Goal: Task Accomplishment & Management: Manage account settings

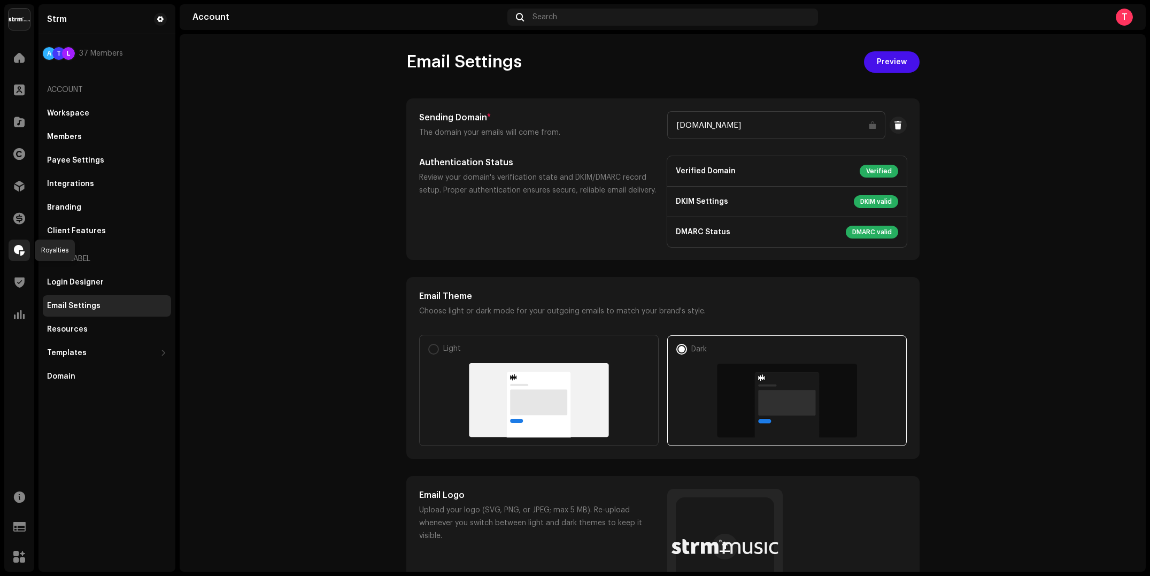
click at [17, 249] on span at bounding box center [19, 250] width 11 height 9
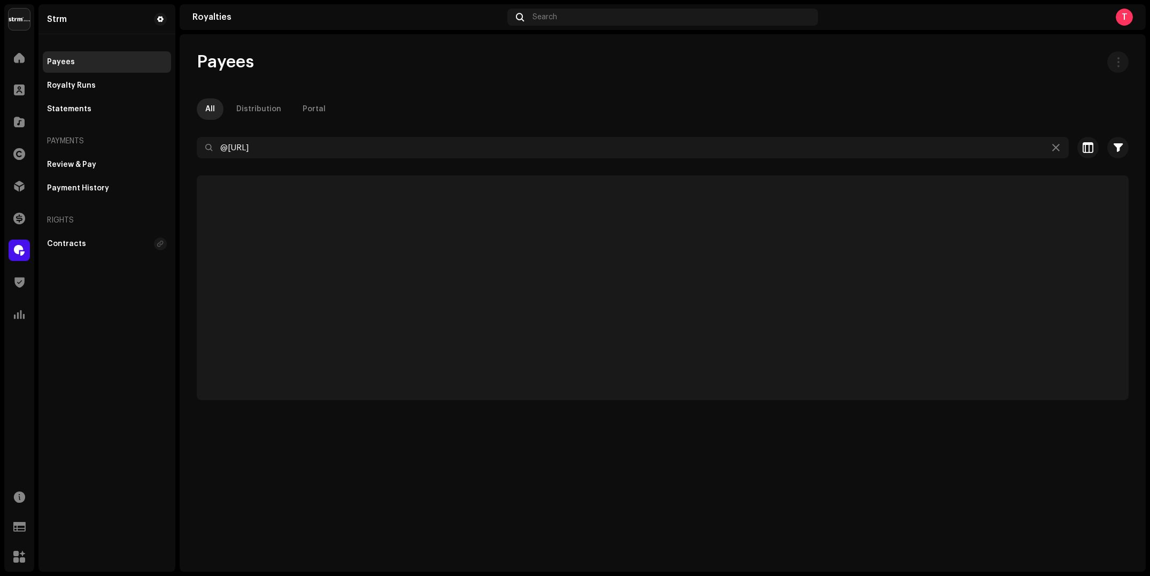
click at [337, 159] on div at bounding box center [663, 166] width 932 height 17
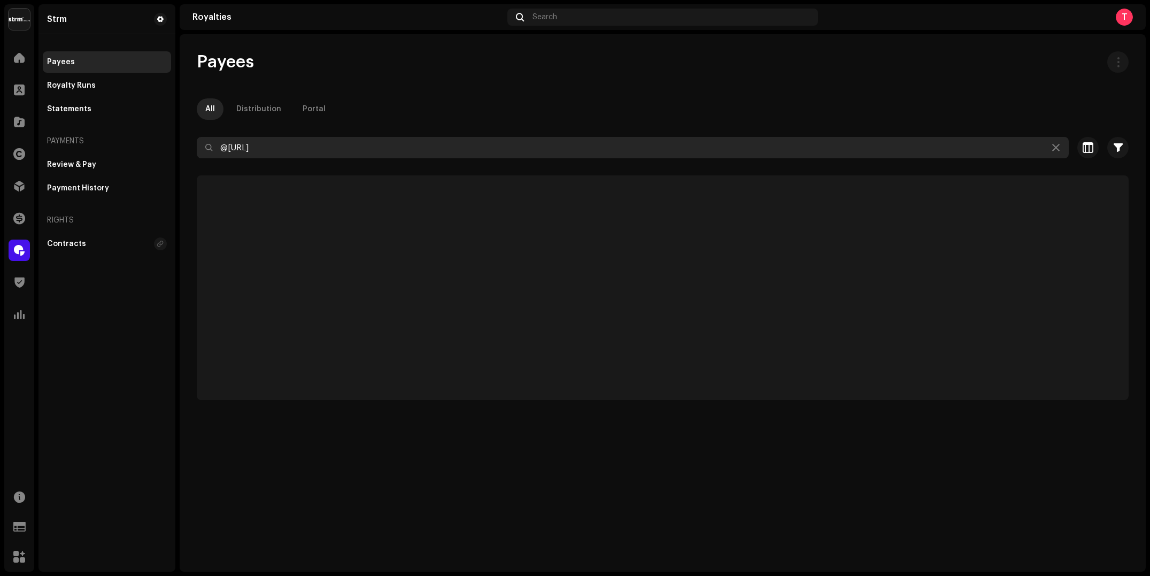
click at [338, 143] on input "@[URL]" at bounding box center [633, 147] width 872 height 21
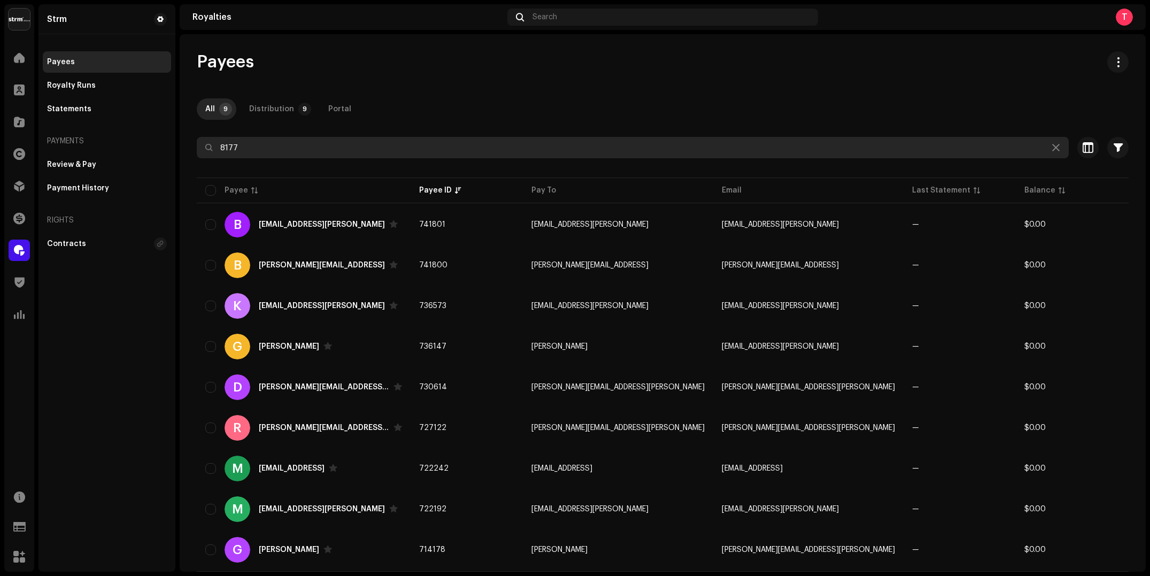
type input "8177"
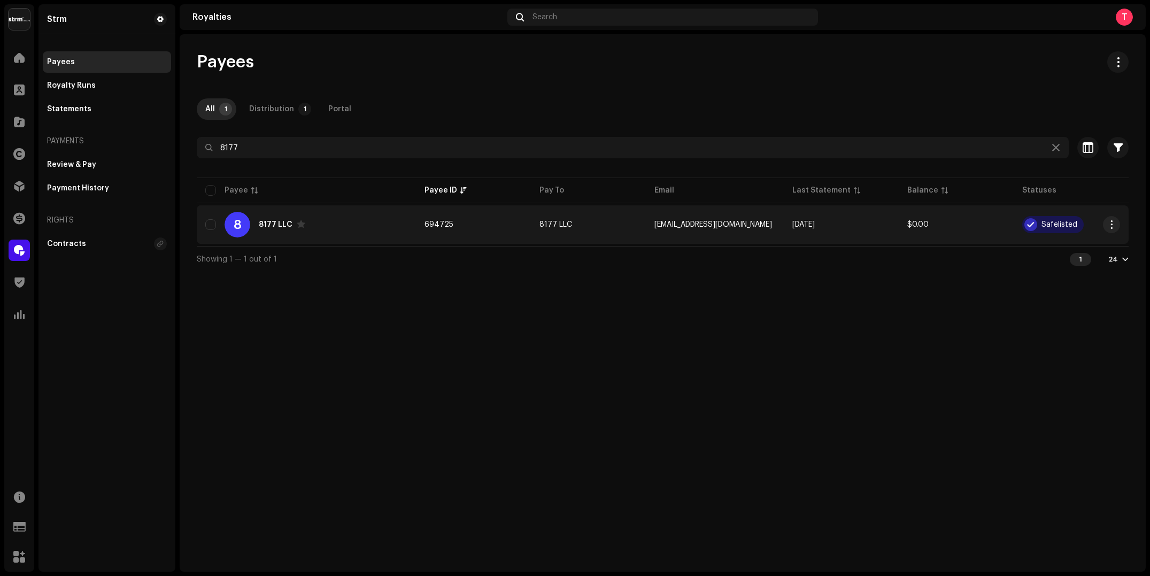
click at [369, 226] on div "8 8177 LLC" at bounding box center [306, 225] width 202 height 26
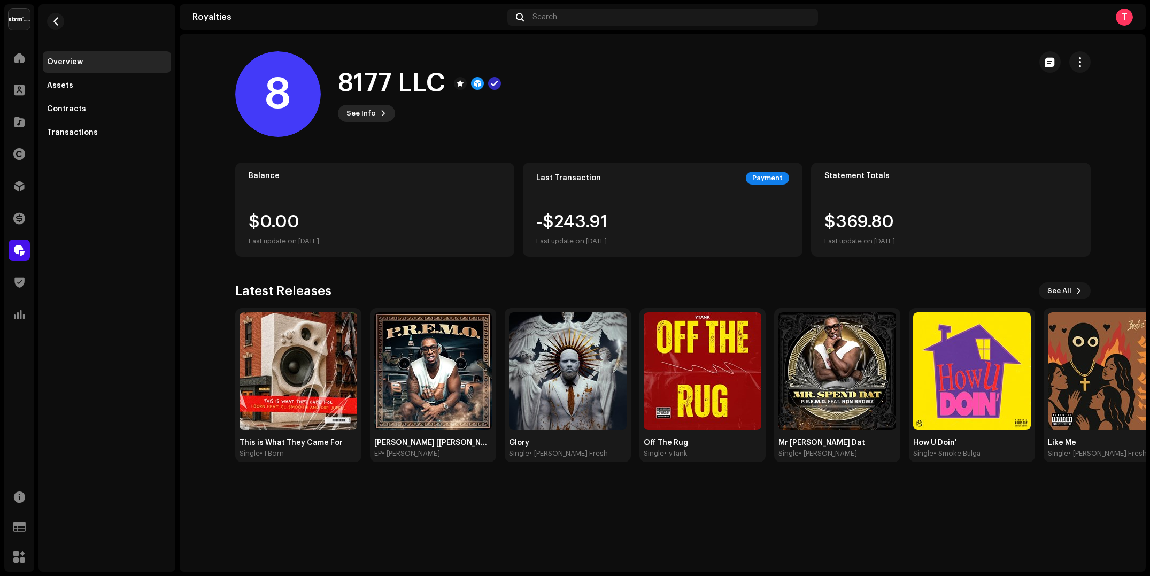
click at [373, 113] on button "See Info" at bounding box center [366, 113] width 57 height 17
click at [568, 107] on div "8 8177 LLC 694725 Type Distribution Payee Pay To Name 8177 LLC Payee Email [EMA…" at bounding box center [575, 288] width 1150 height 576
click at [60, 14] on button "button" at bounding box center [55, 21] width 17 height 17
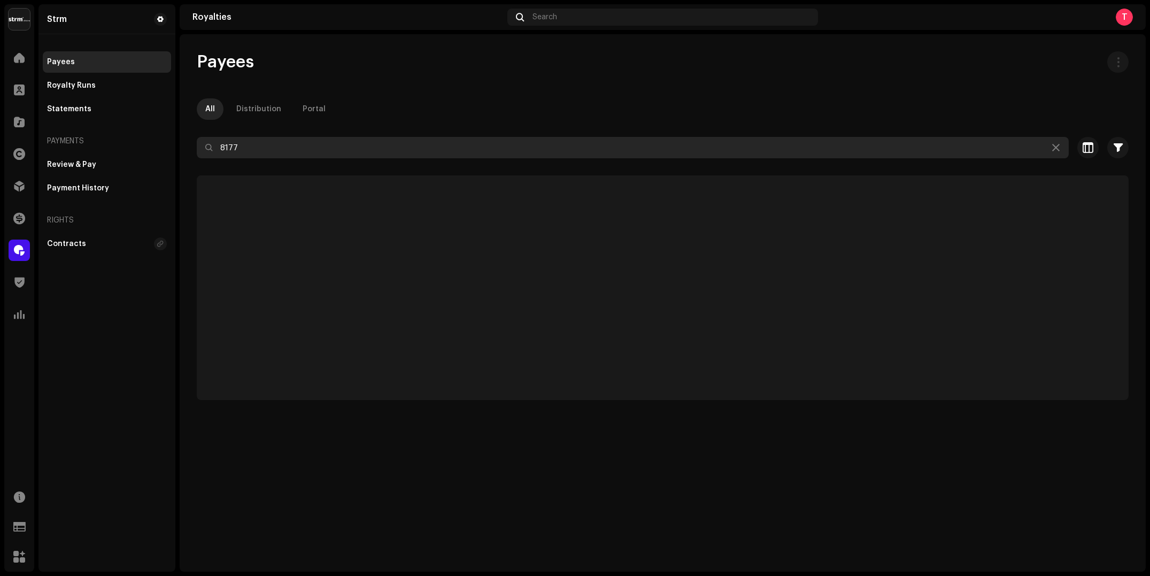
click at [346, 148] on input "8177" at bounding box center [633, 147] width 872 height 21
type input "itony"
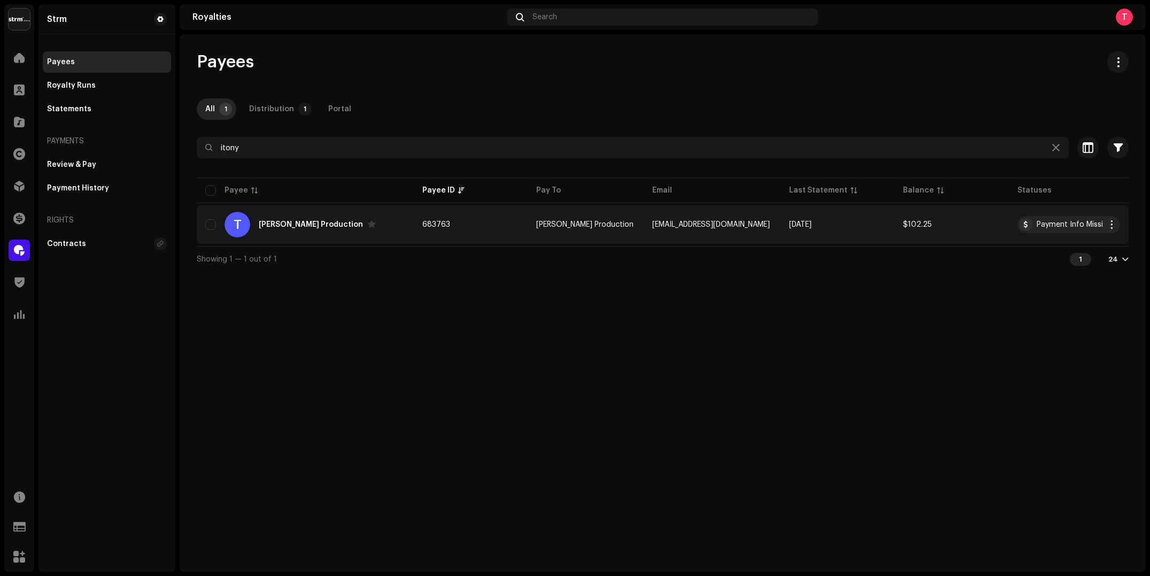
click at [414, 233] on td "T [PERSON_NAME] Production" at bounding box center [305, 224] width 217 height 38
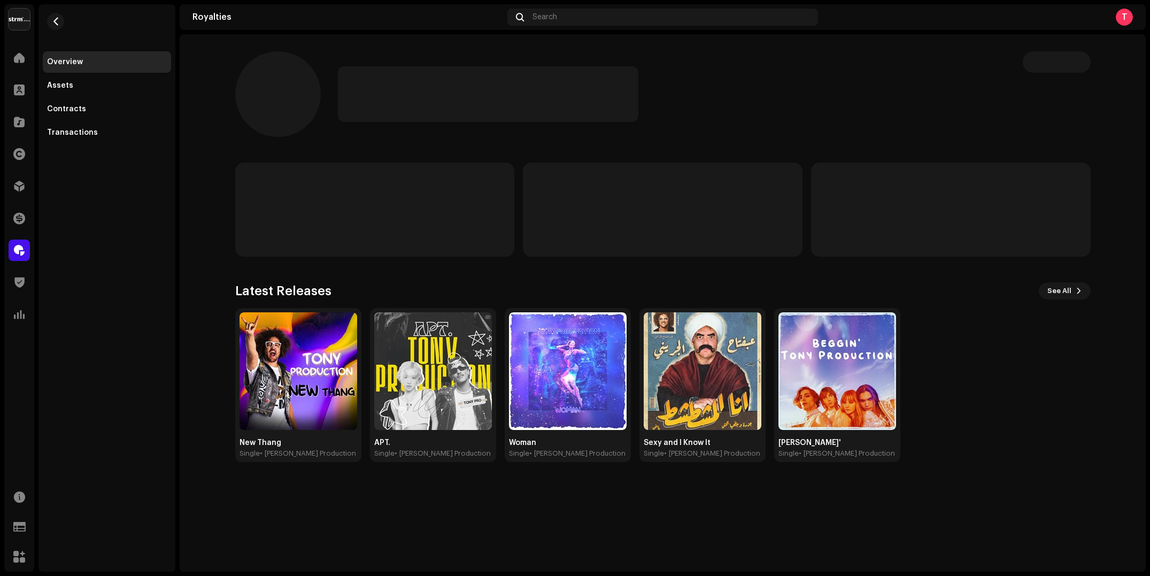
click at [731, 128] on div at bounding box center [620, 94] width 770 height 86
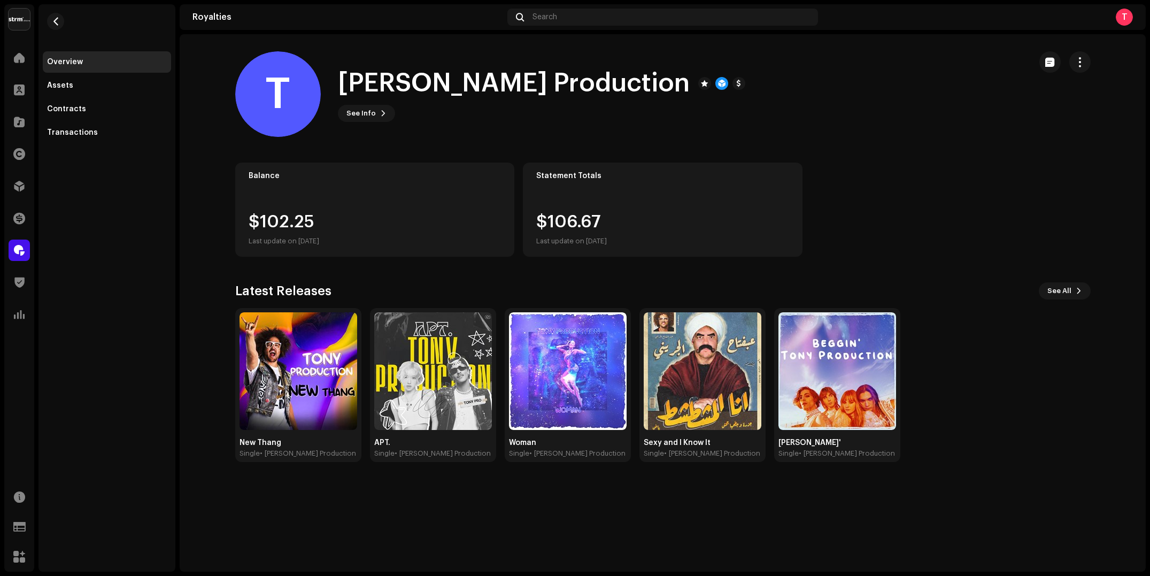
click at [712, 217] on div "$106.67 Last update on [DATE]" at bounding box center [662, 230] width 253 height 34
click at [96, 132] on div "Transactions" at bounding box center [107, 132] width 120 height 9
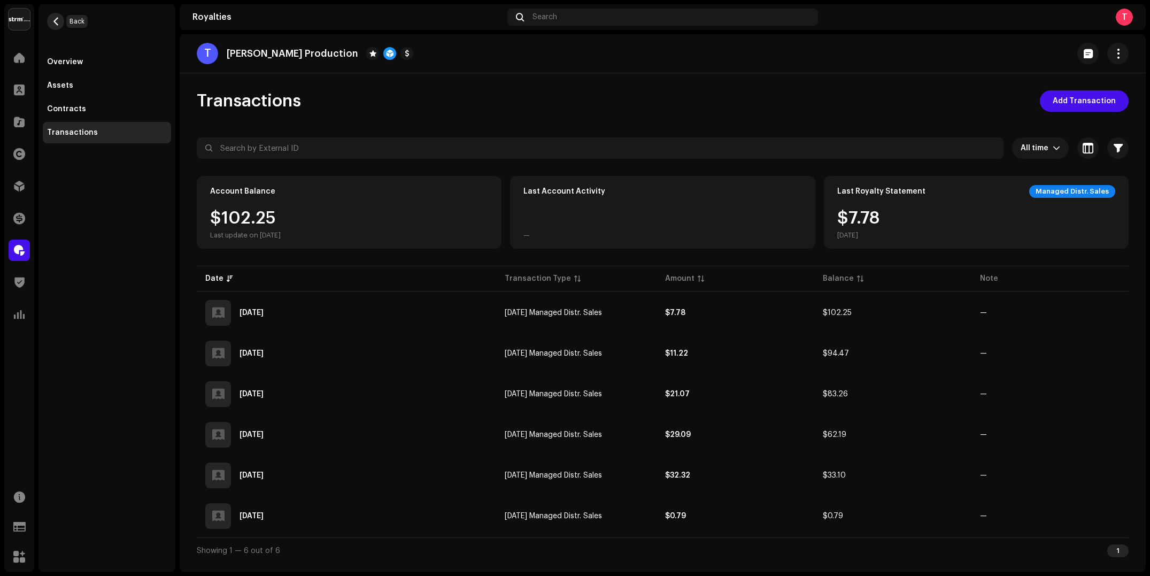
click at [57, 20] on span "button" at bounding box center [56, 21] width 8 height 9
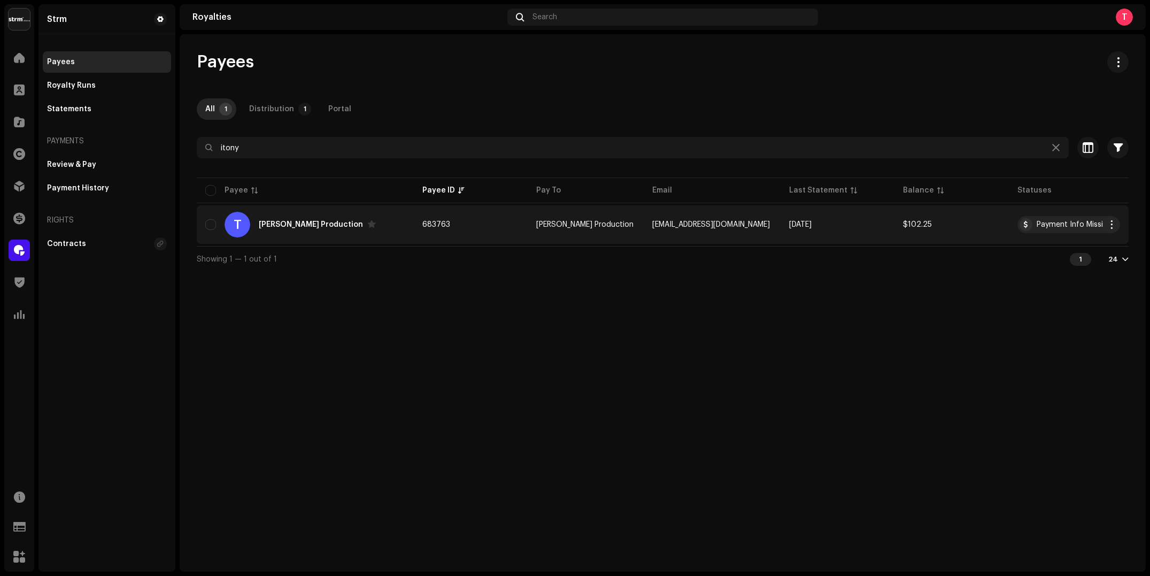
click at [565, 234] on td "[PERSON_NAME] Production" at bounding box center [586, 224] width 116 height 38
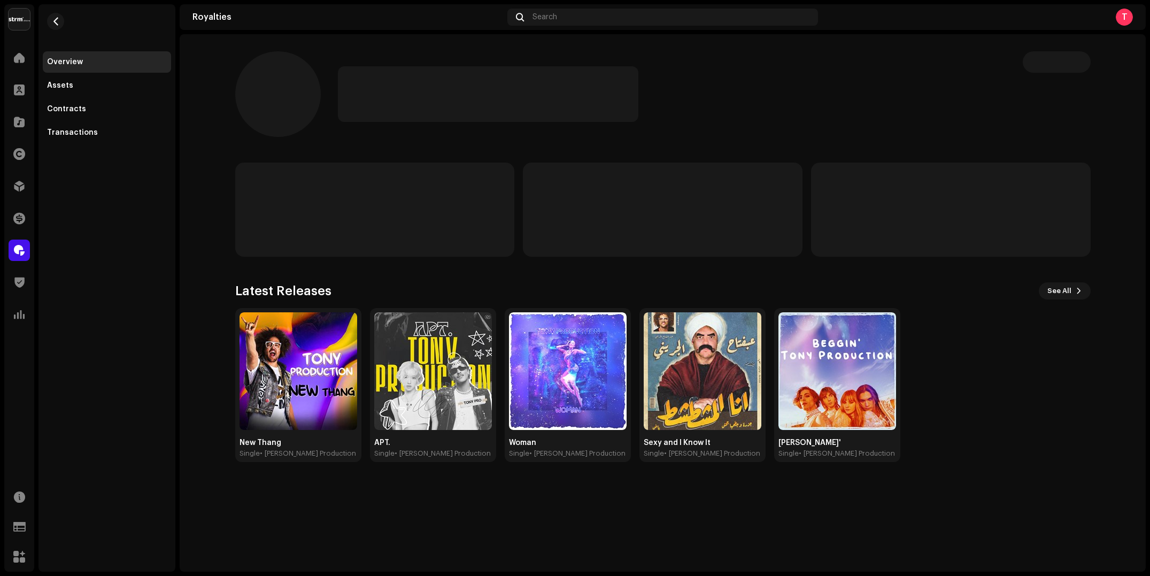
click at [721, 99] on div at bounding box center [672, 94] width 668 height 56
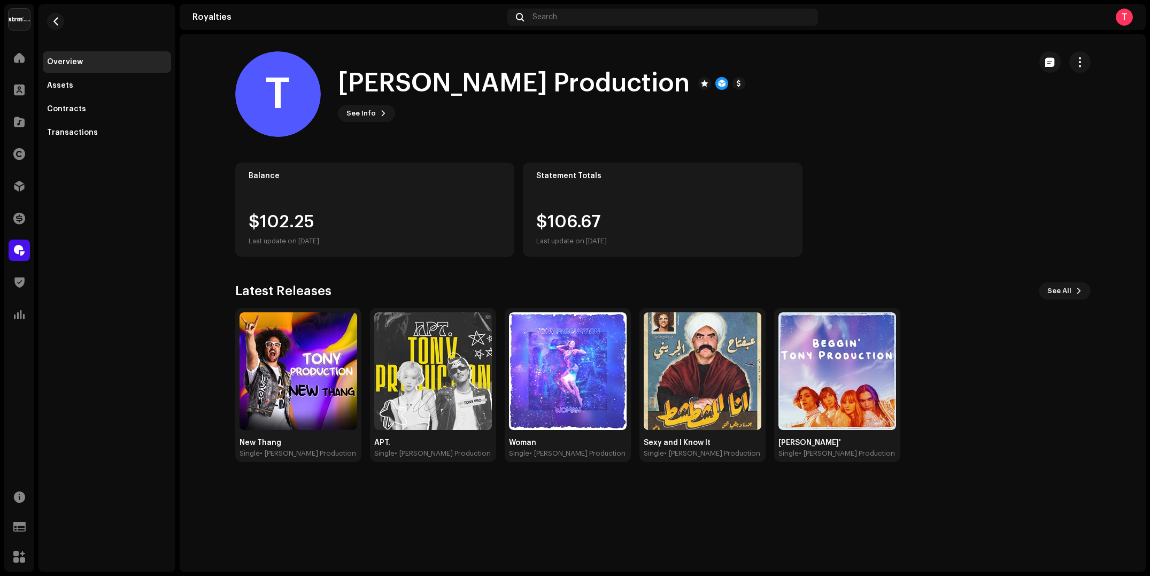
click at [689, 126] on div "T [PERSON_NAME] Production See Info" at bounding box center [628, 94] width 787 height 86
click at [59, 26] on button "button" at bounding box center [55, 21] width 17 height 17
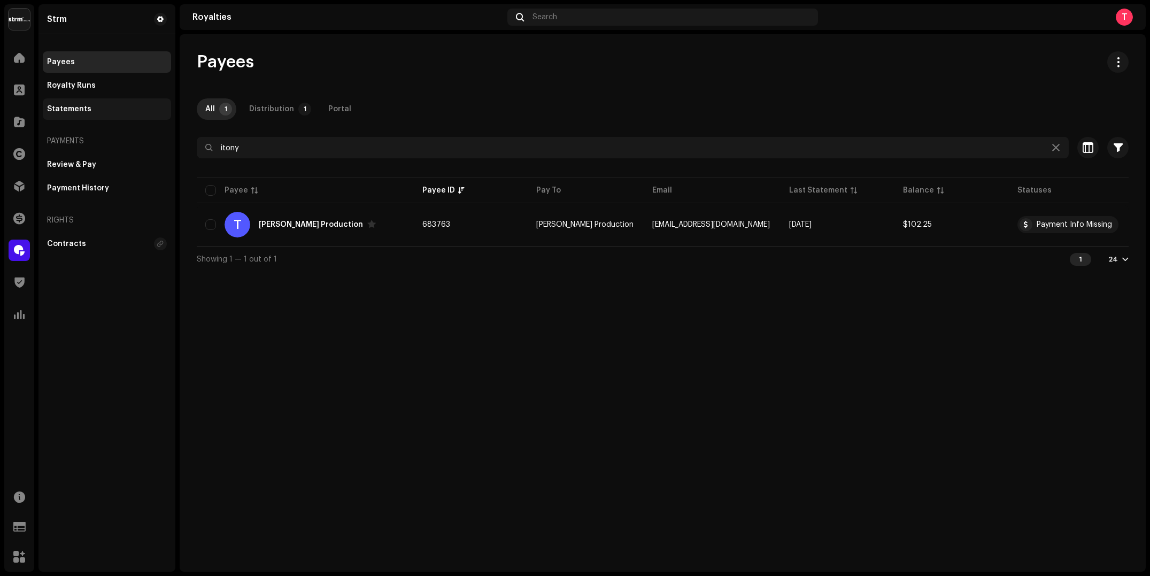
click at [84, 111] on div "Statements" at bounding box center [69, 109] width 44 height 9
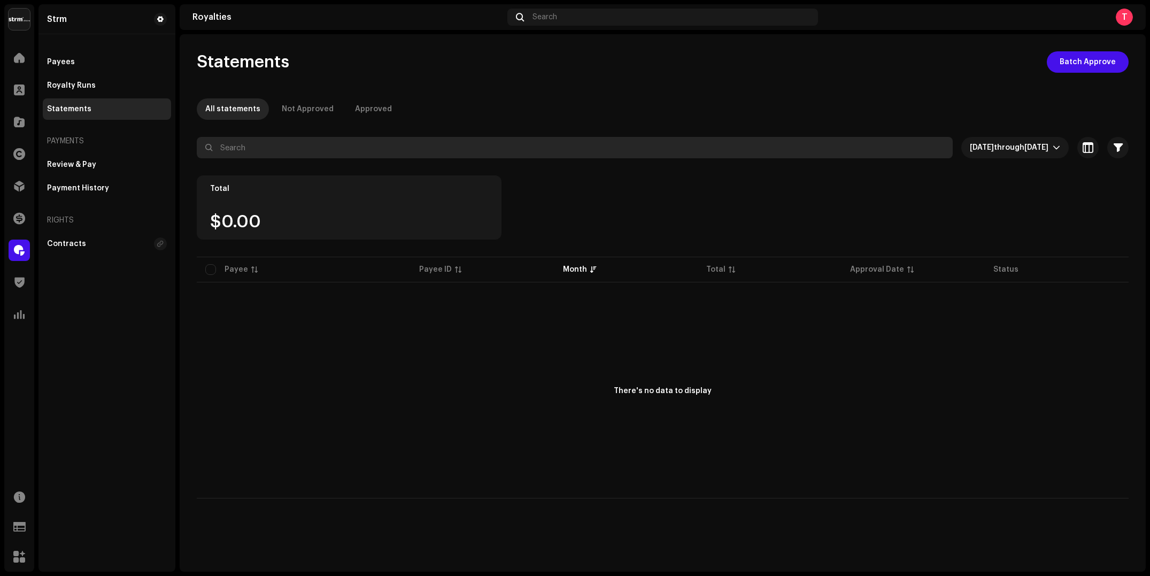
click at [369, 143] on input "text" at bounding box center [575, 147] width 756 height 21
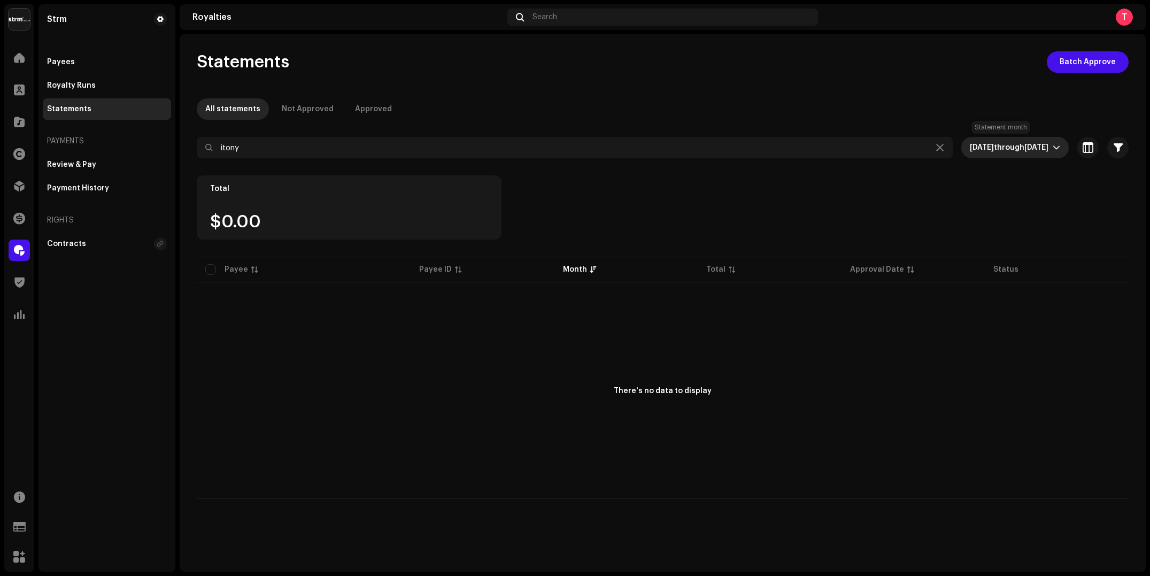
click at [1017, 152] on span "[DATE] through [DATE]" at bounding box center [1011, 147] width 83 height 21
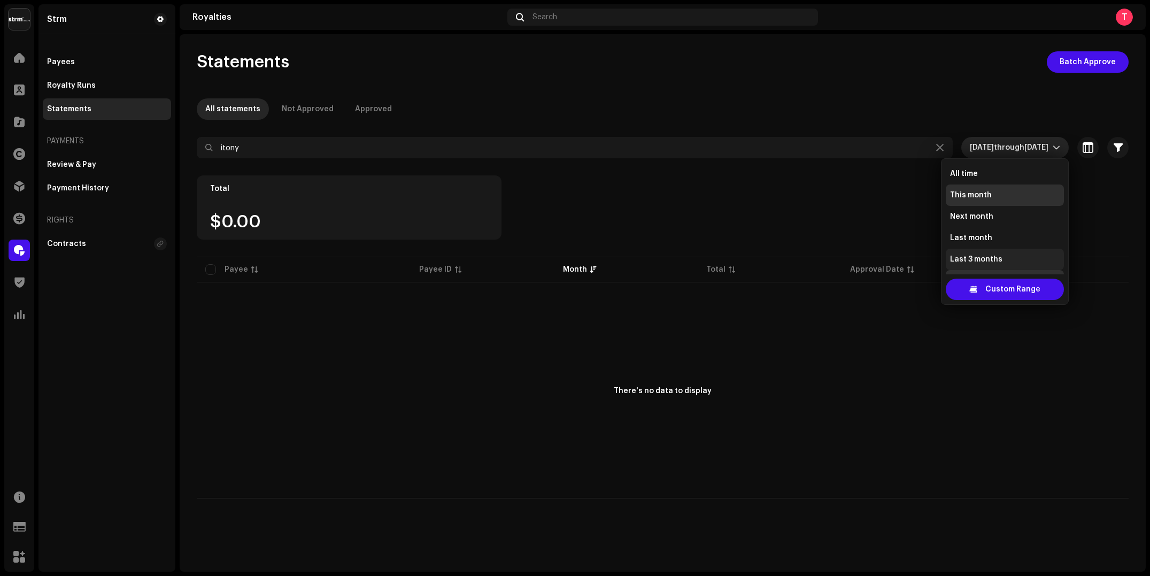
click at [995, 254] on span "Last 3 months" at bounding box center [976, 259] width 52 height 11
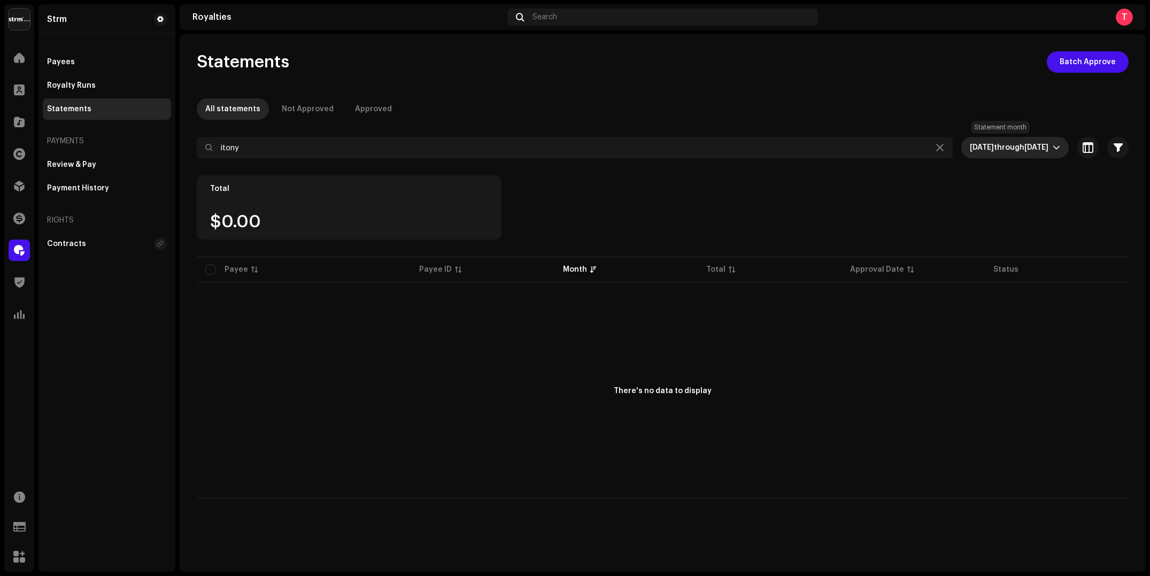
click at [994, 144] on span "through" at bounding box center [1009, 147] width 30 height 7
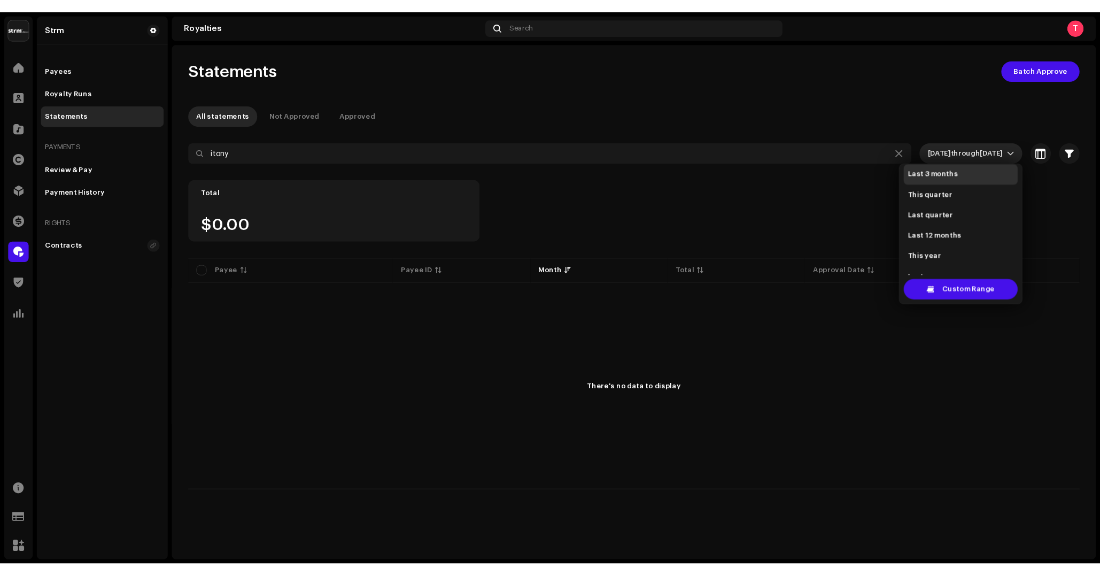
scroll to position [106, 0]
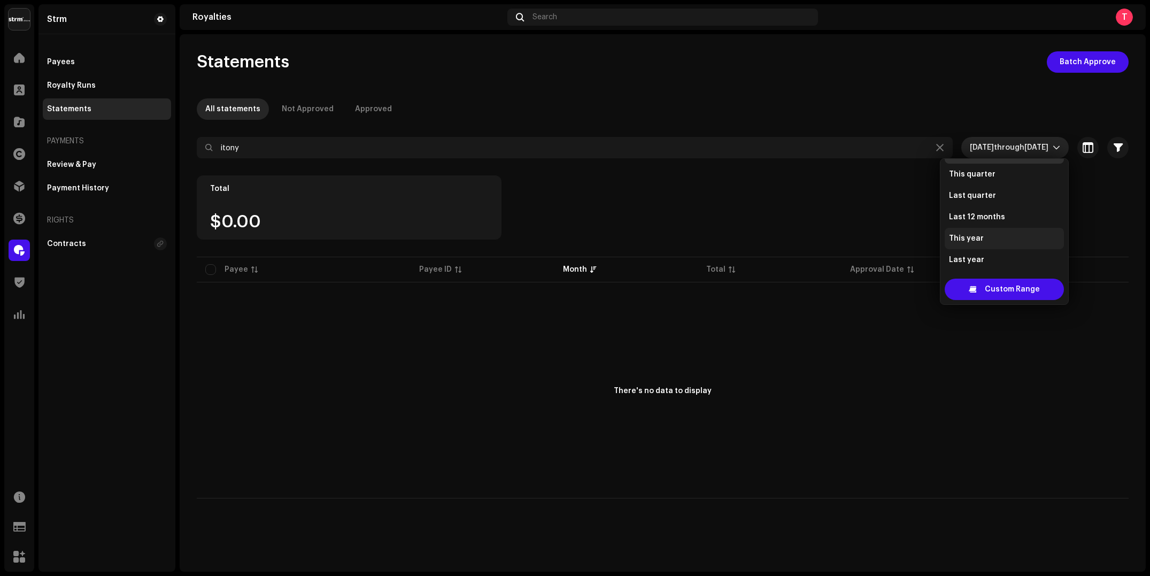
click at [981, 234] on li "This year" at bounding box center [1004, 238] width 119 height 21
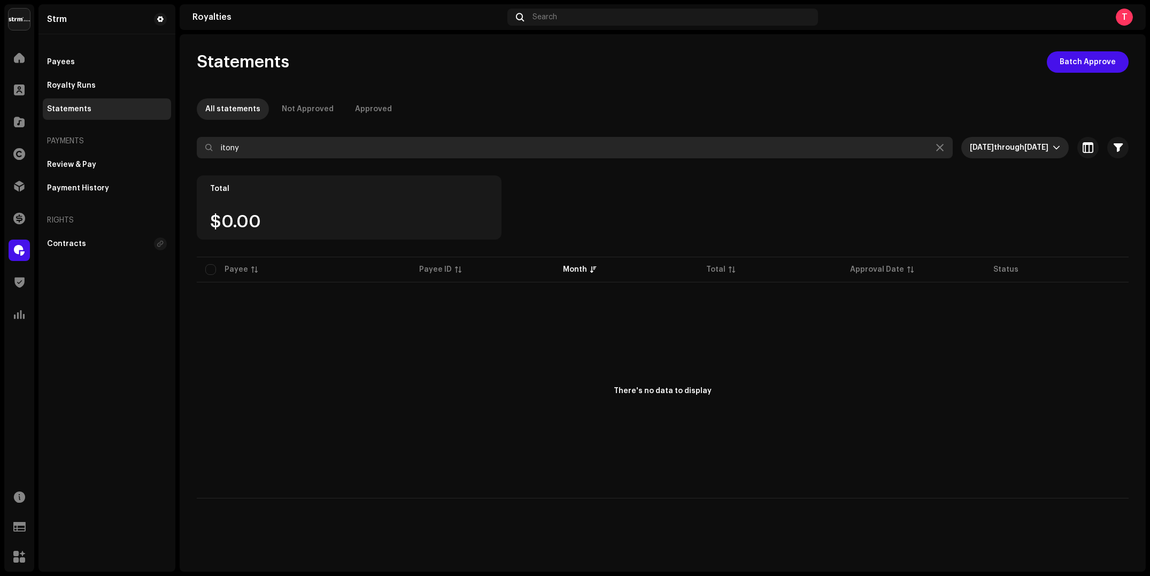
click at [579, 152] on input "itony" at bounding box center [575, 147] width 756 height 21
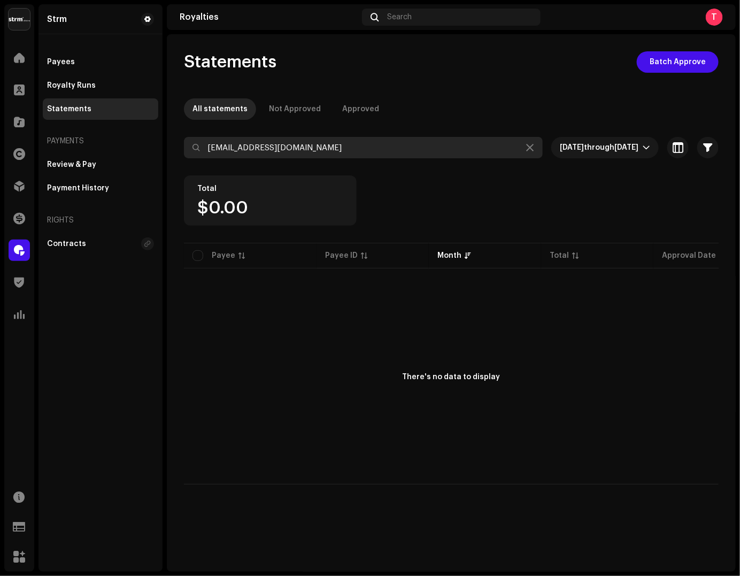
click at [309, 142] on input "[EMAIL_ADDRESS][DOMAIN_NAME]" at bounding box center [363, 147] width 359 height 21
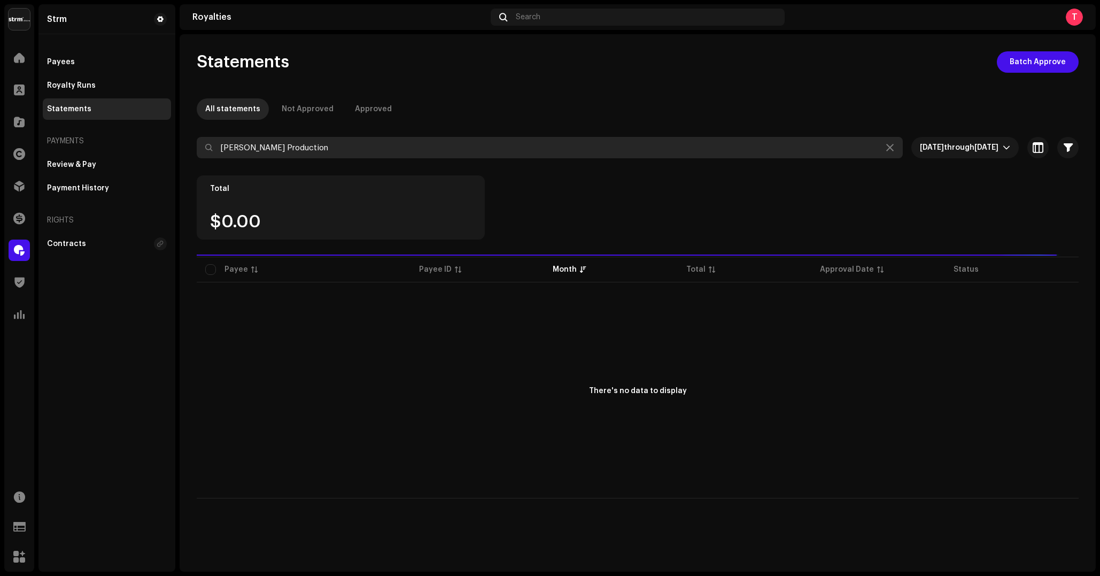
type input "[PERSON_NAME] Production"
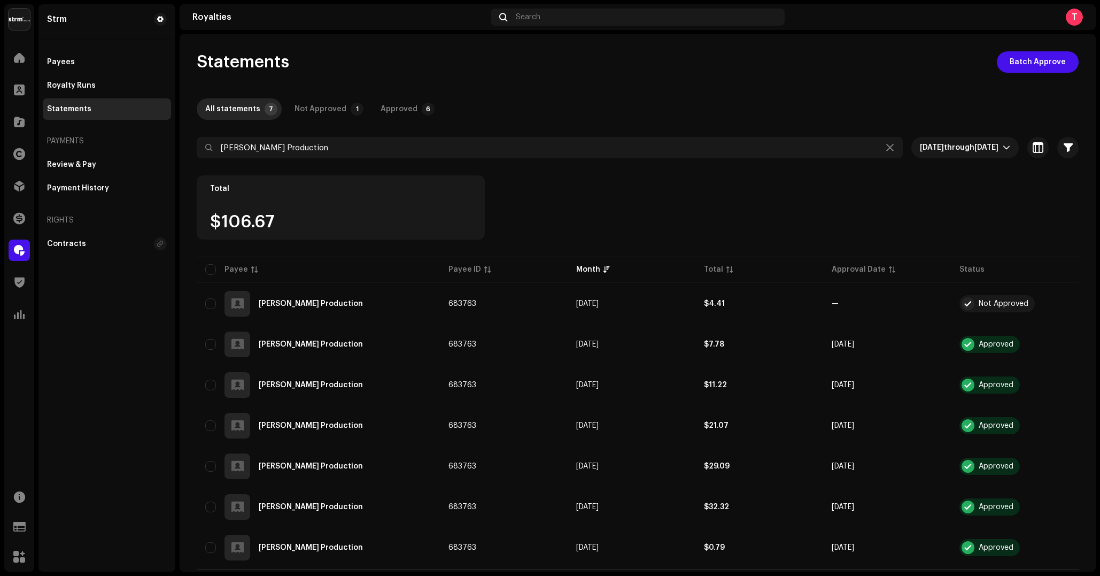
click at [660, 183] on div "Total $106.67" at bounding box center [638, 214] width 882 height 79
click at [80, 167] on div "Review & Pay" at bounding box center [71, 164] width 49 height 9
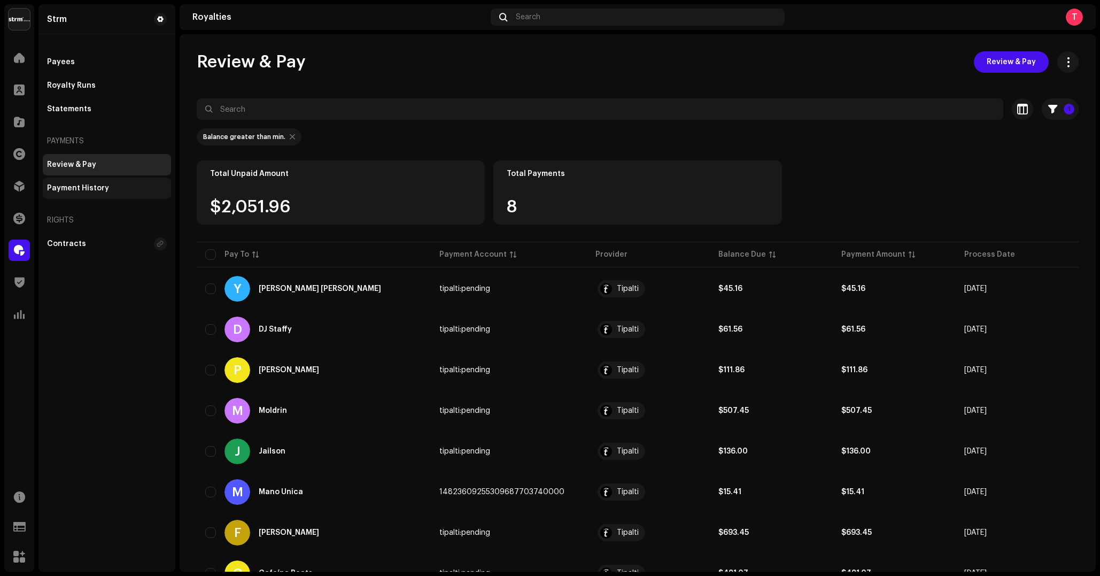
click at [97, 190] on div "Payment History" at bounding box center [78, 188] width 62 height 9
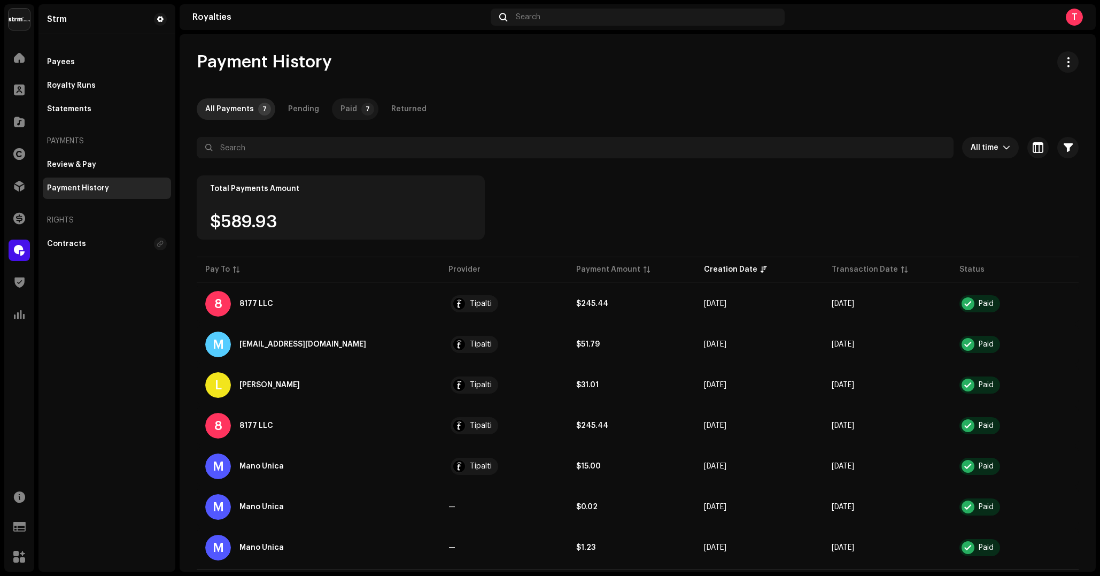
click at [361, 113] on p-badge "7" at bounding box center [367, 109] width 13 height 13
click at [16, 56] on span at bounding box center [19, 57] width 11 height 9
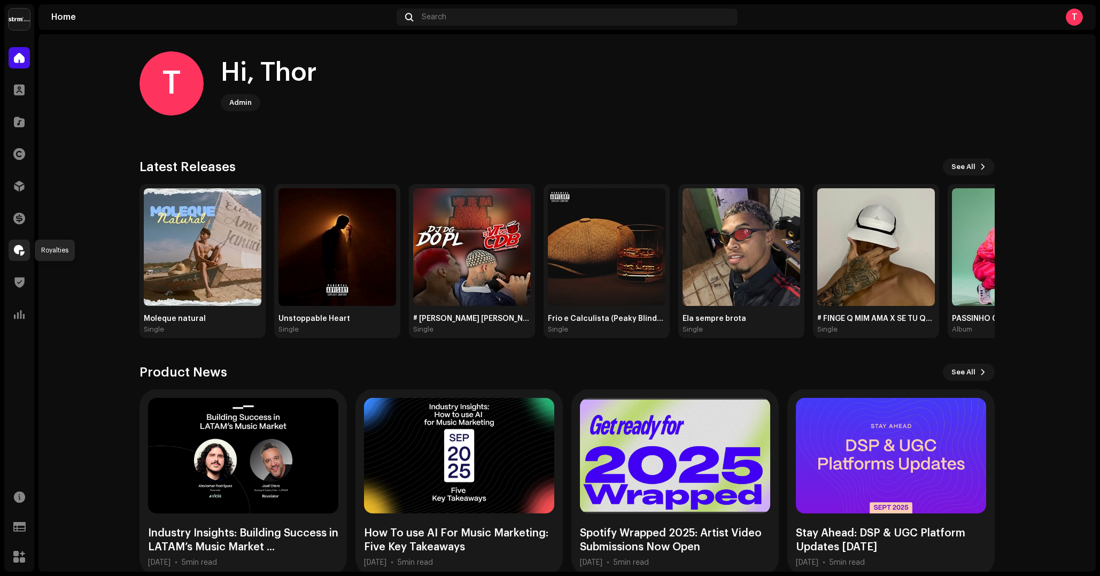
click at [21, 248] on span at bounding box center [19, 250] width 11 height 9
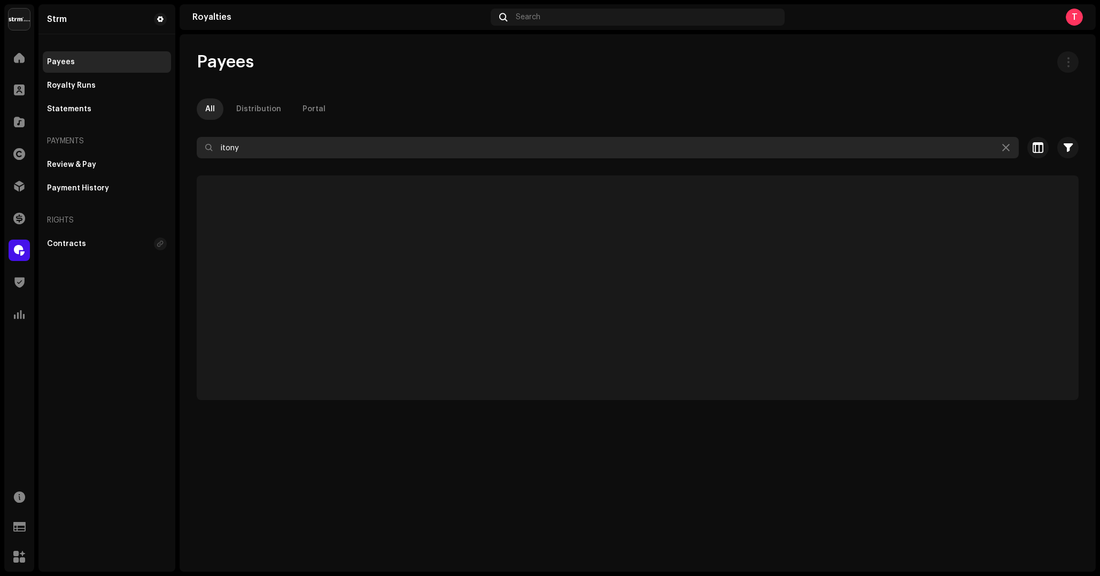
click at [377, 148] on input "itony" at bounding box center [608, 147] width 822 height 21
type input "8177"
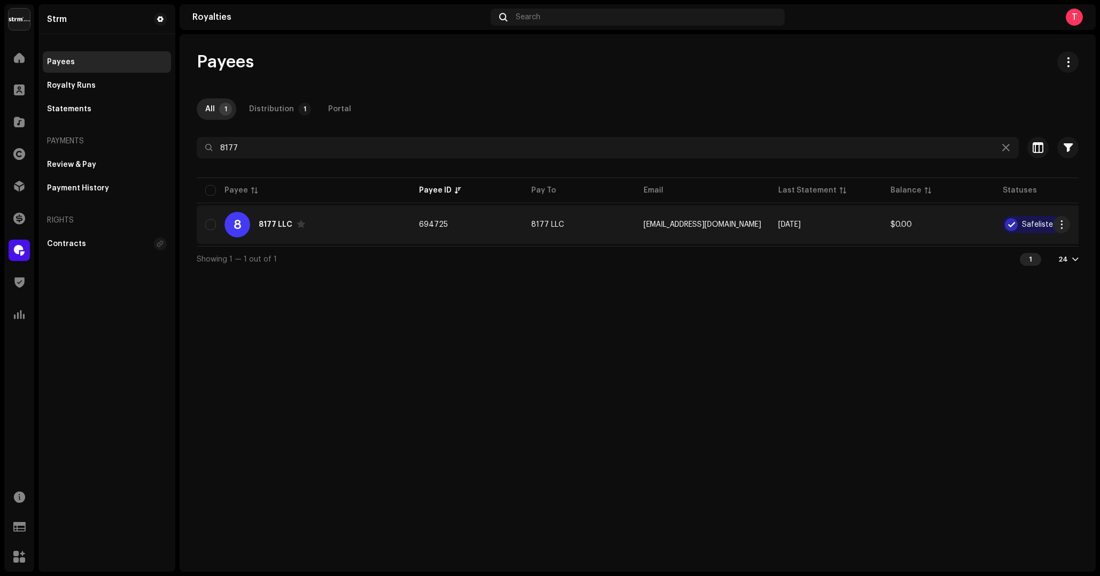
click at [364, 230] on div "8 8177 LLC" at bounding box center [303, 225] width 197 height 26
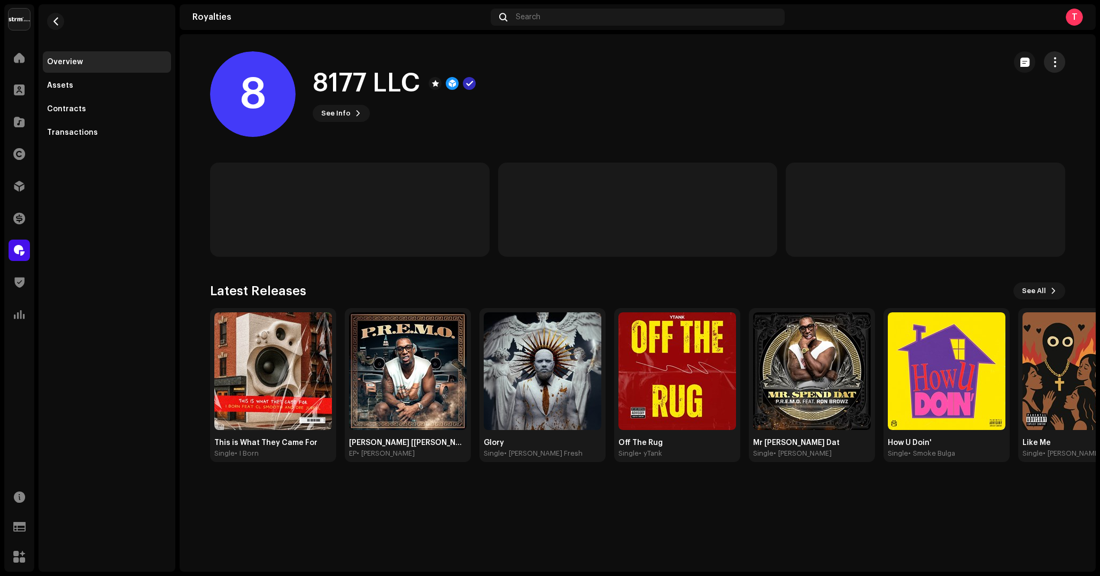
click at [1056, 64] on span "button" at bounding box center [1055, 62] width 10 height 9
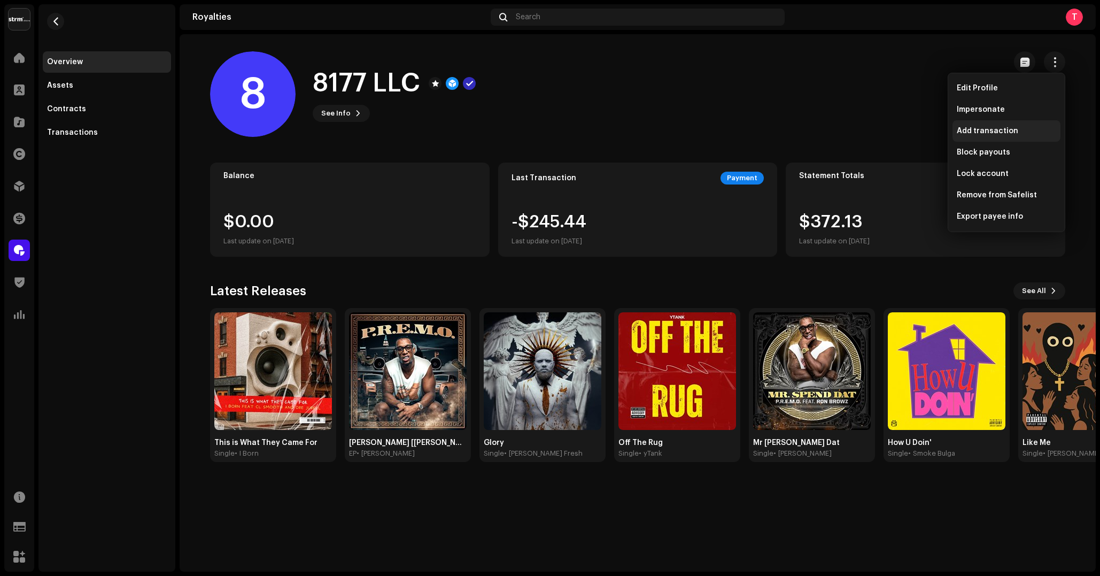
click at [1019, 132] on div "Add transaction" at bounding box center [1006, 131] width 99 height 9
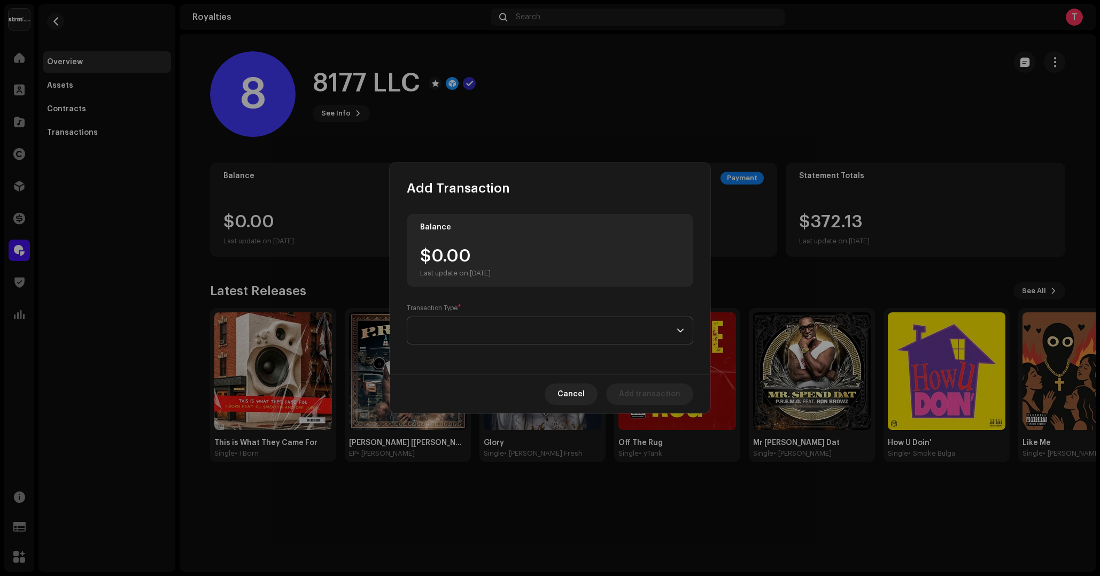
click at [538, 327] on span at bounding box center [546, 330] width 261 height 27
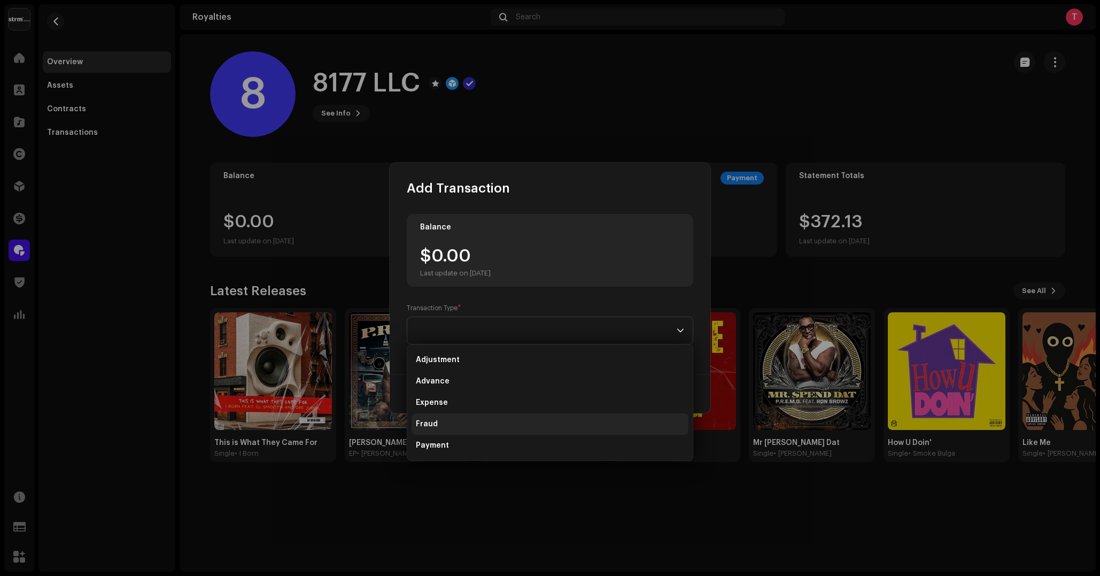
scroll to position [64, 0]
click at [517, 406] on li "Refund" at bounding box center [550, 402] width 277 height 21
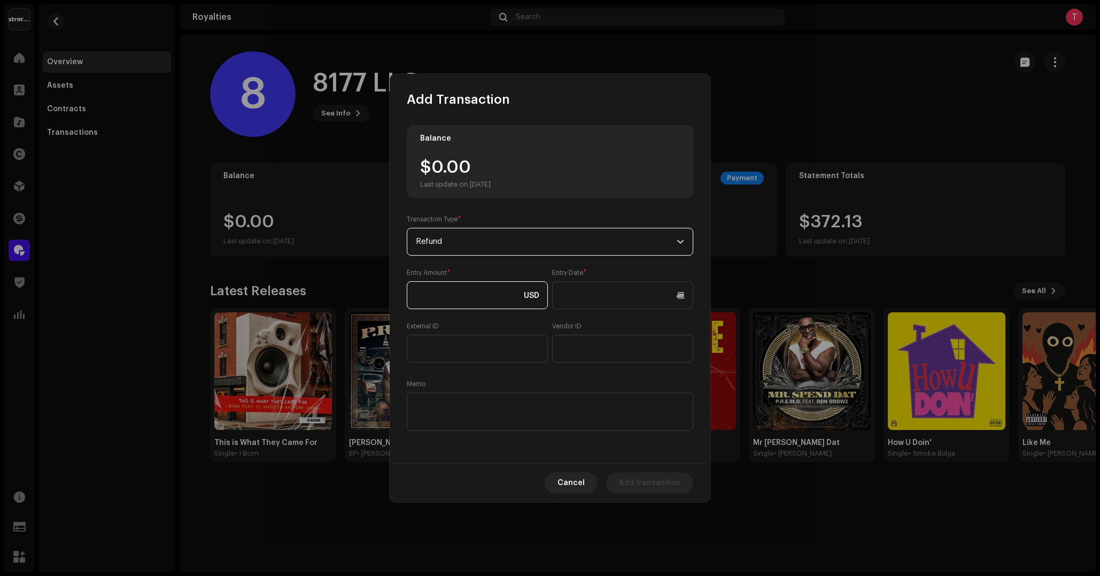
click at [513, 291] on input at bounding box center [477, 295] width 141 height 28
type input "245.44"
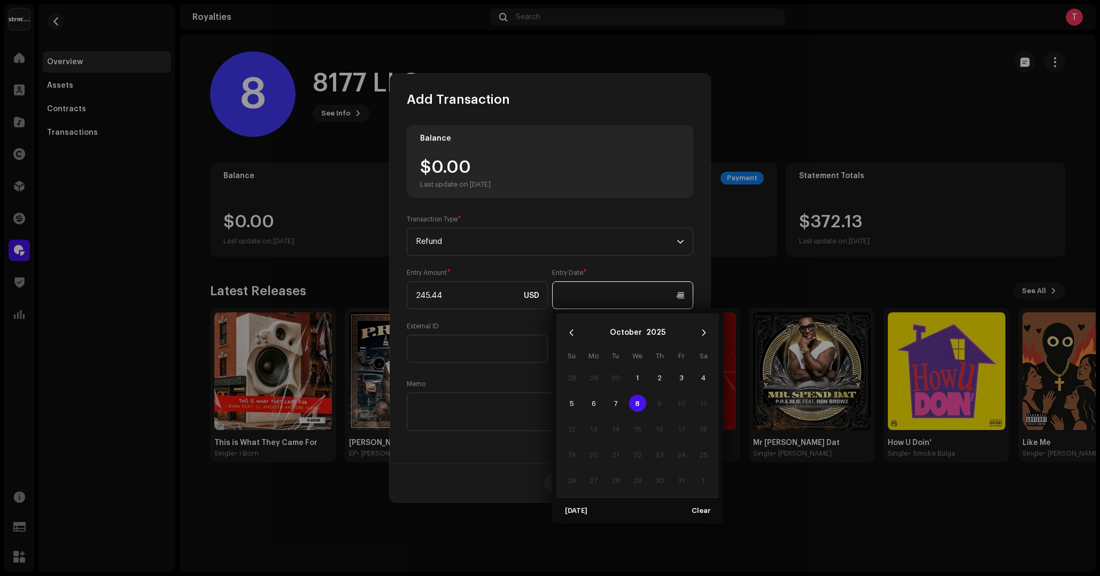
click at [612, 302] on input "text" at bounding box center [622, 295] width 141 height 28
click at [636, 401] on span "8" at bounding box center [637, 403] width 17 height 17
type input "[DATE]"
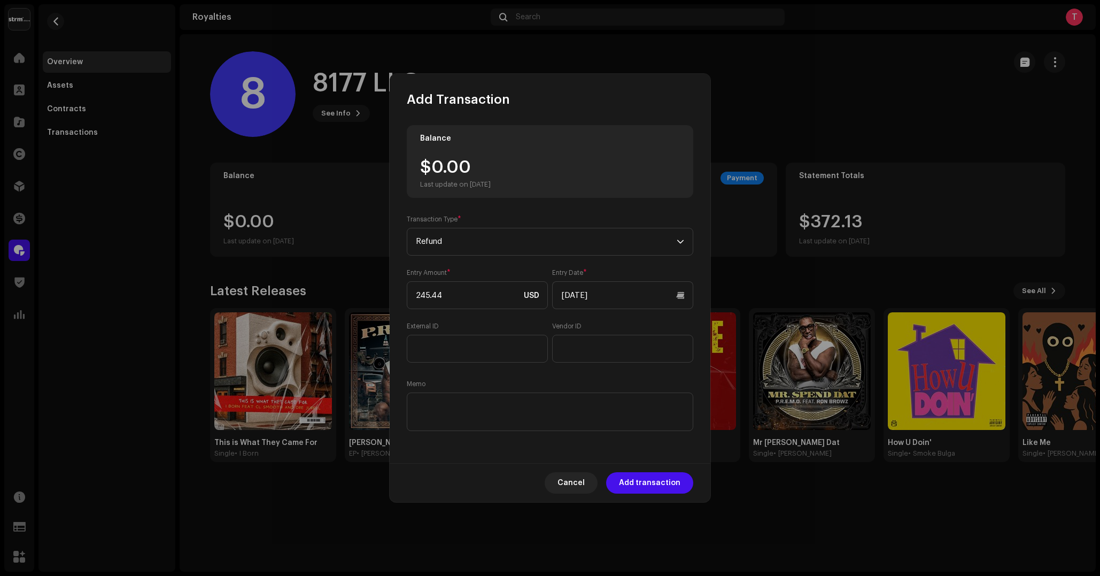
click at [537, 318] on div "Entry Amount * 245.44 USD Entry Date * [DATE] External ID Vendor ID" at bounding box center [550, 315] width 287 height 94
click at [612, 411] on textarea at bounding box center [550, 411] width 287 height 38
click at [412, 401] on textarea at bounding box center [550, 411] width 287 height 38
click at [588, 401] on textarea at bounding box center [550, 411] width 287 height 38
type textarea "Payment was rejected and the amount has been refunded"
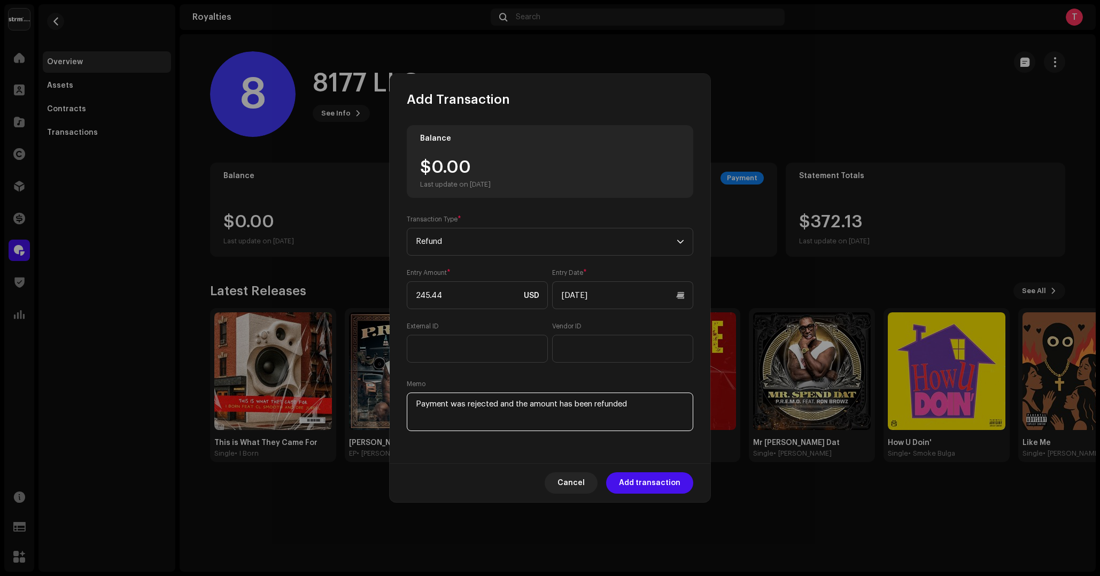
click at [650, 416] on textarea at bounding box center [550, 411] width 287 height 38
click at [520, 463] on div "Balance $0.00 Last update on [DATE] Transaction Type * Refund Entry Amount * 24…" at bounding box center [550, 285] width 321 height 355
click at [656, 484] on span "Add transaction" at bounding box center [649, 482] width 61 height 21
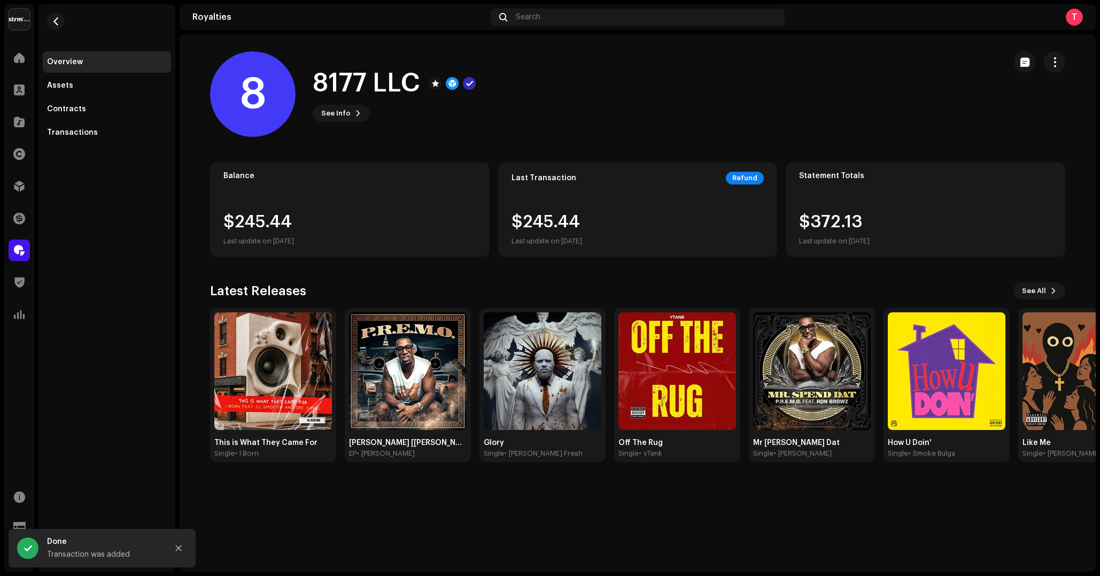
click at [773, 103] on div "8 8177 LLC See Info" at bounding box center [603, 94] width 787 height 86
click at [1057, 63] on span "button" at bounding box center [1055, 62] width 10 height 9
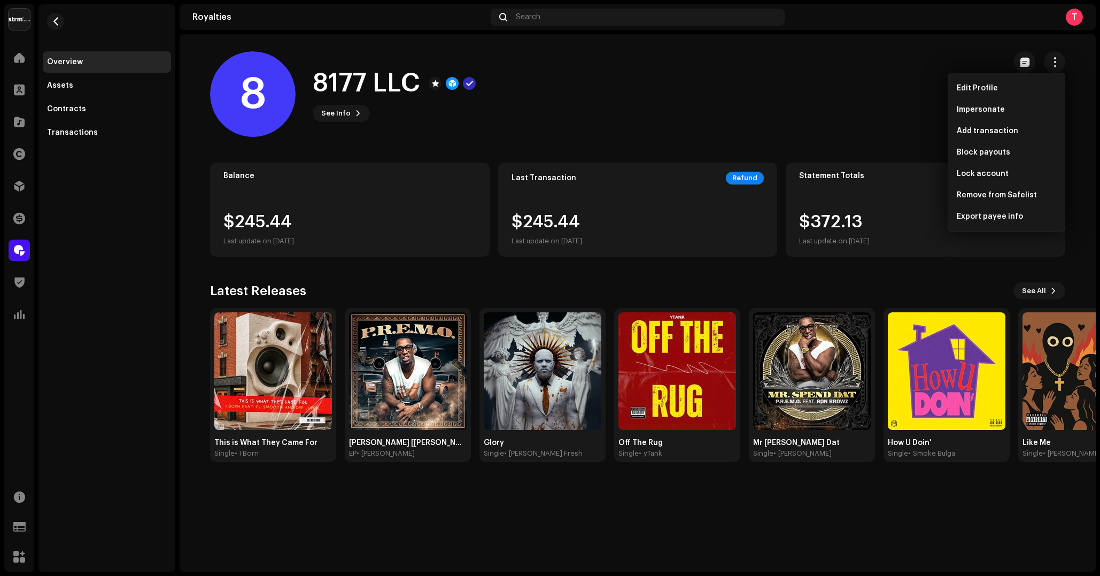
click at [79, 120] on div "Overview Assets Contracts Transactions" at bounding box center [107, 97] width 128 height 92
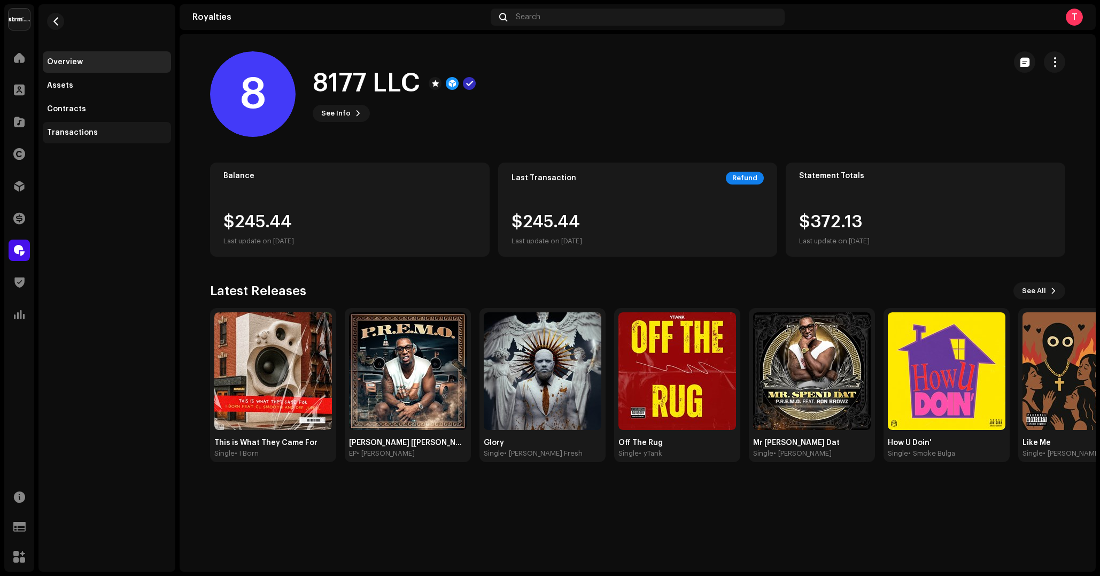
click at [78, 130] on div "Transactions" at bounding box center [72, 132] width 51 height 9
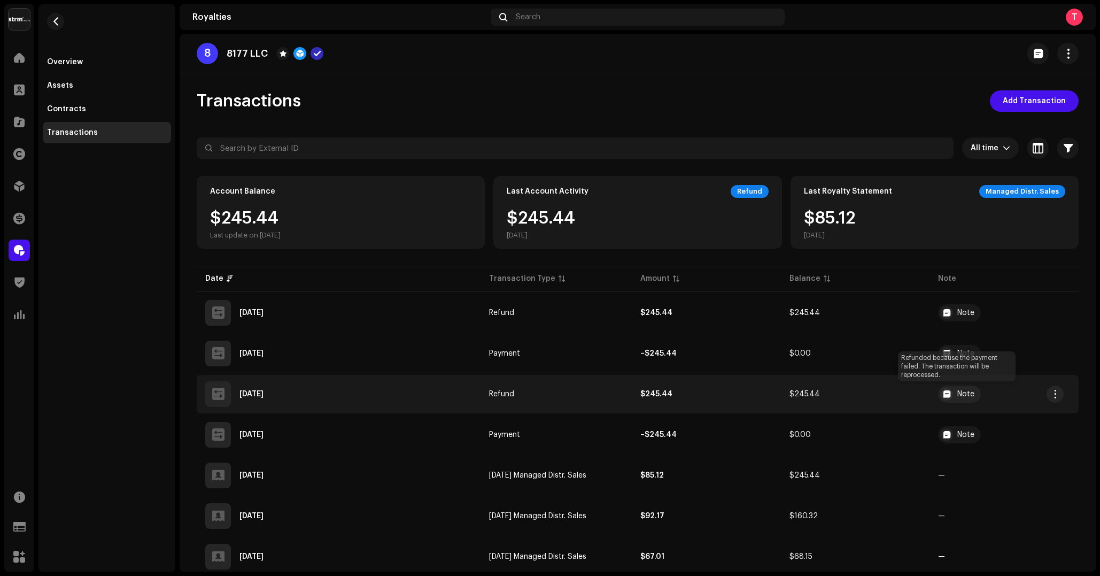
click at [964, 388] on div "Note" at bounding box center [959, 393] width 43 height 17
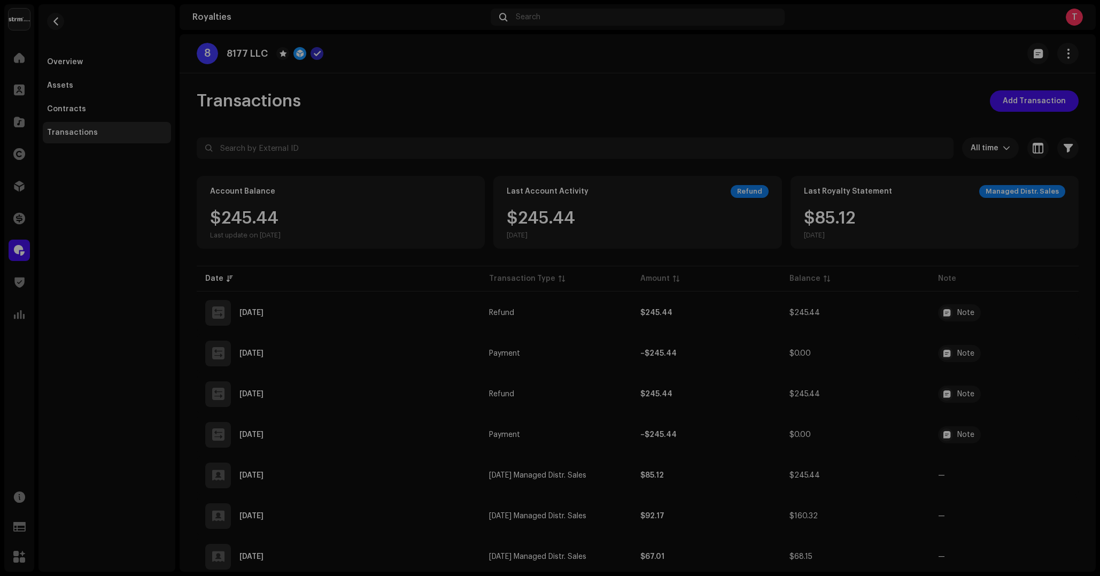
click at [952, 312] on div "Transaction Details Transaction Type Refund Entry Amount $245.44 Entry Date [DA…" at bounding box center [550, 288] width 1100 height 576
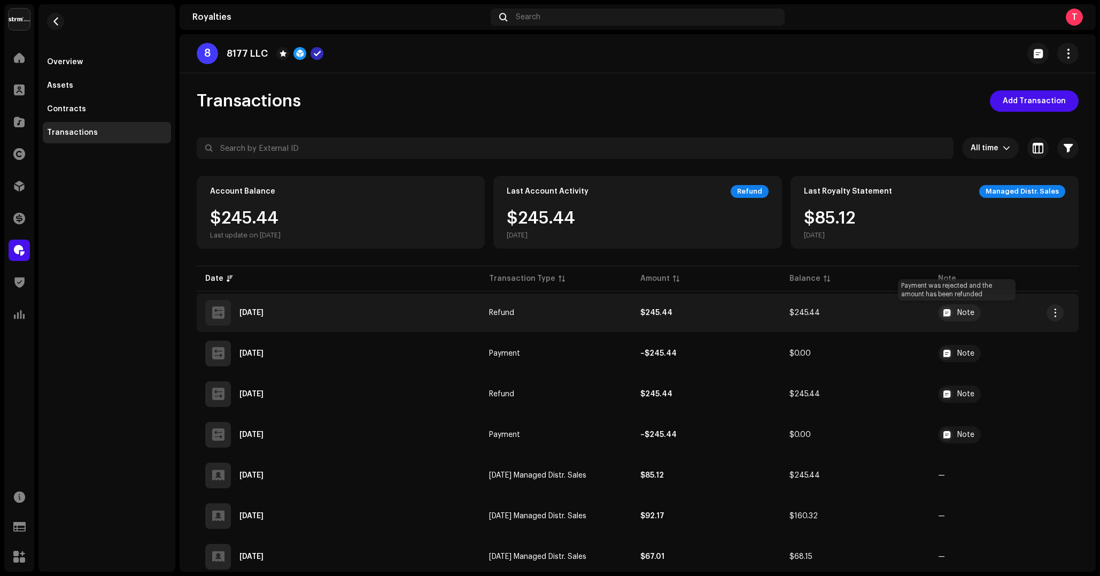
click at [954, 313] on div "Note" at bounding box center [959, 312] width 43 height 17
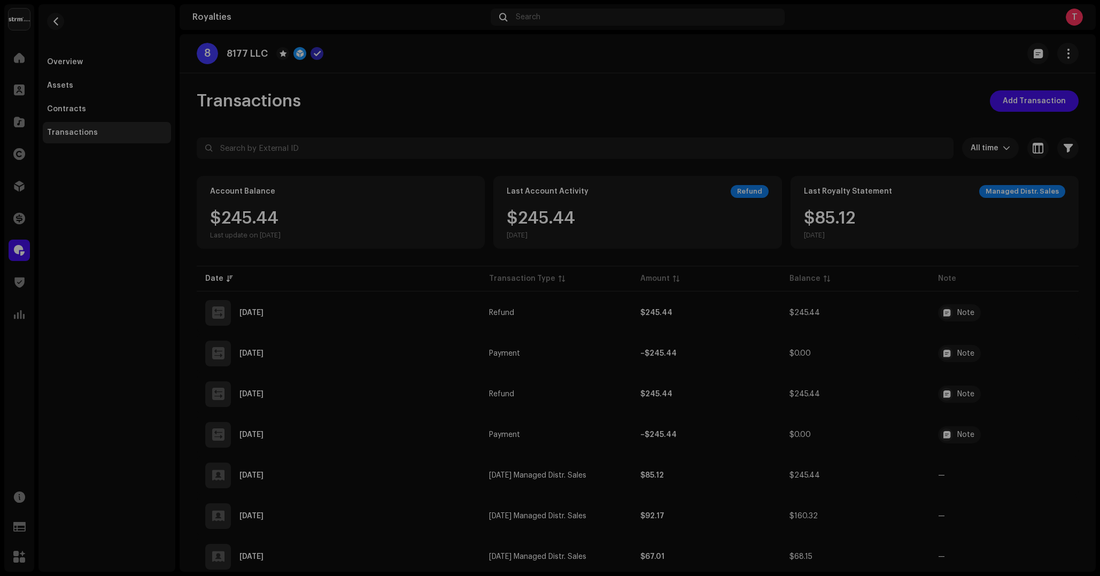
click at [789, 89] on div "Transaction Details Transaction Type Refund Entry Amount $245.44 Entry Date [DA…" at bounding box center [550, 288] width 1100 height 576
